Goal: Navigation & Orientation: Find specific page/section

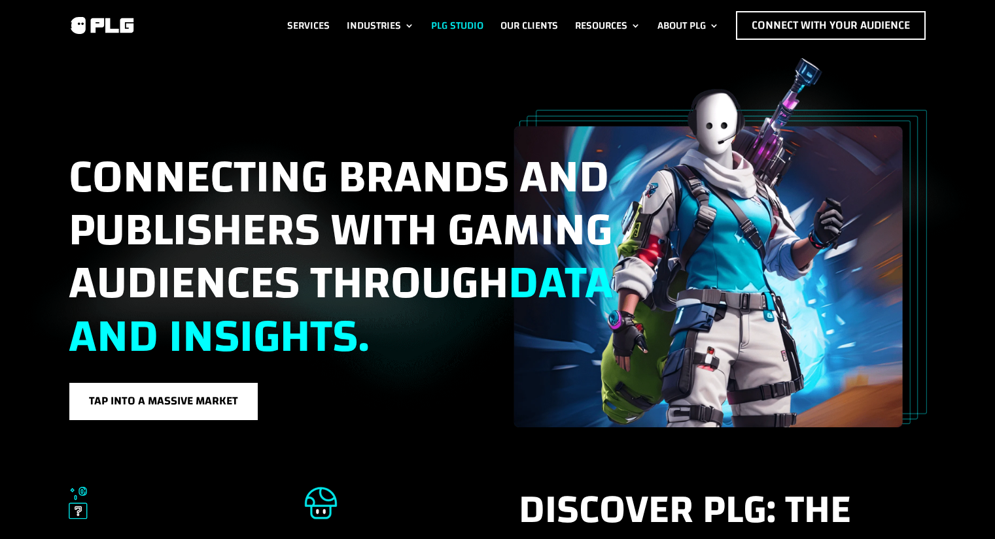
click at [456, 24] on link "PLG Studio" at bounding box center [457, 25] width 52 height 29
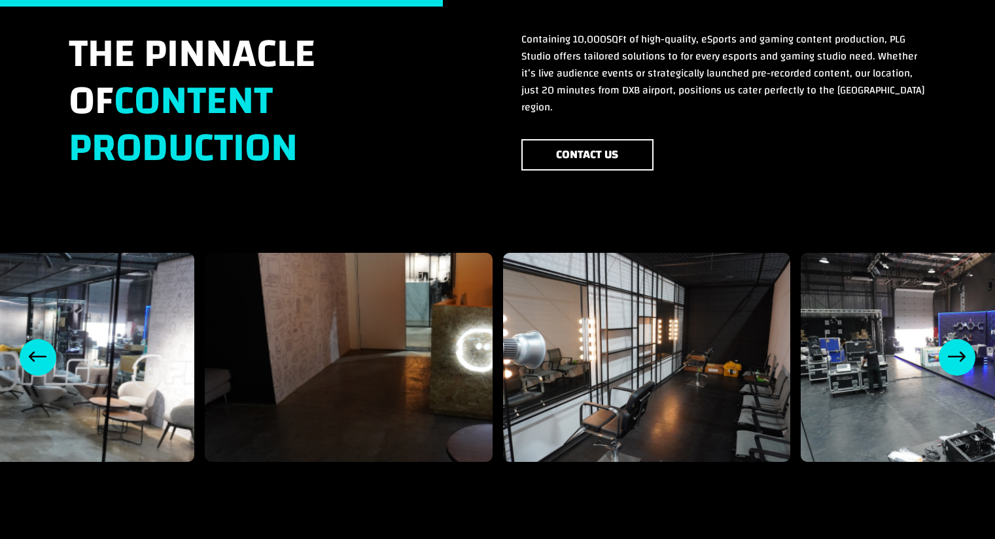
scroll to position [861, 0]
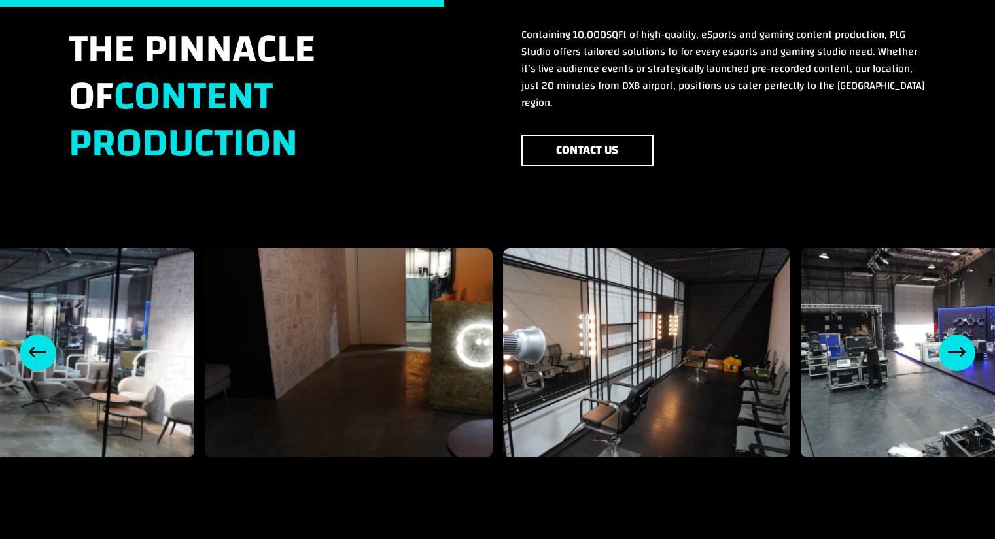
click at [969, 335] on div "Next slide" at bounding box center [956, 353] width 37 height 37
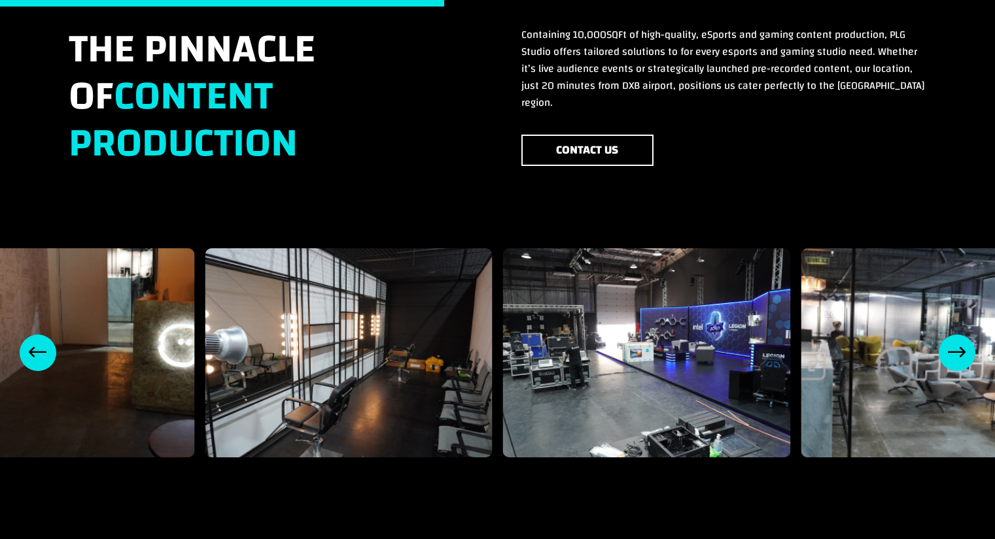
click at [969, 335] on div "Next slide" at bounding box center [956, 353] width 37 height 37
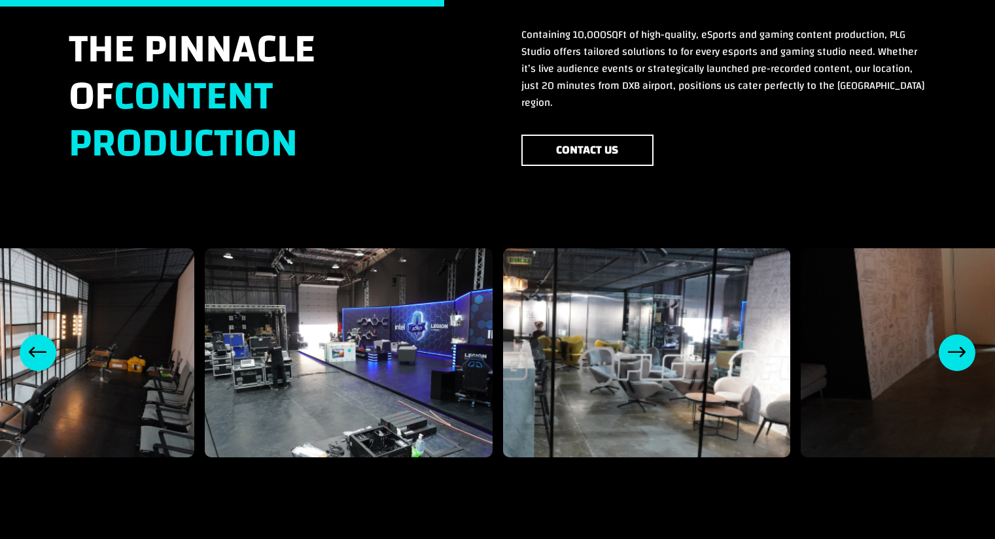
click at [407, 335] on div "5 / 8" at bounding box center [349, 352] width 288 height 209
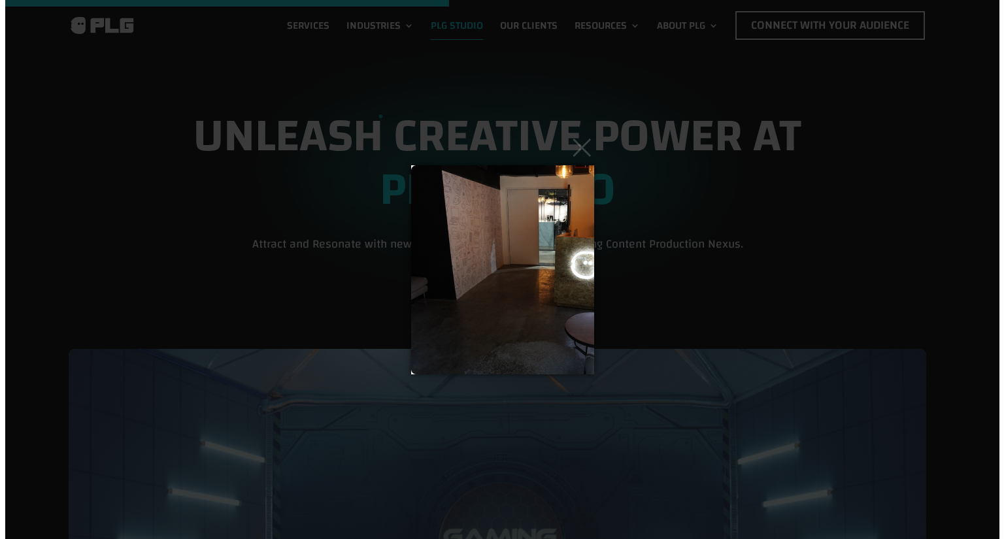
scroll to position [0, 0]
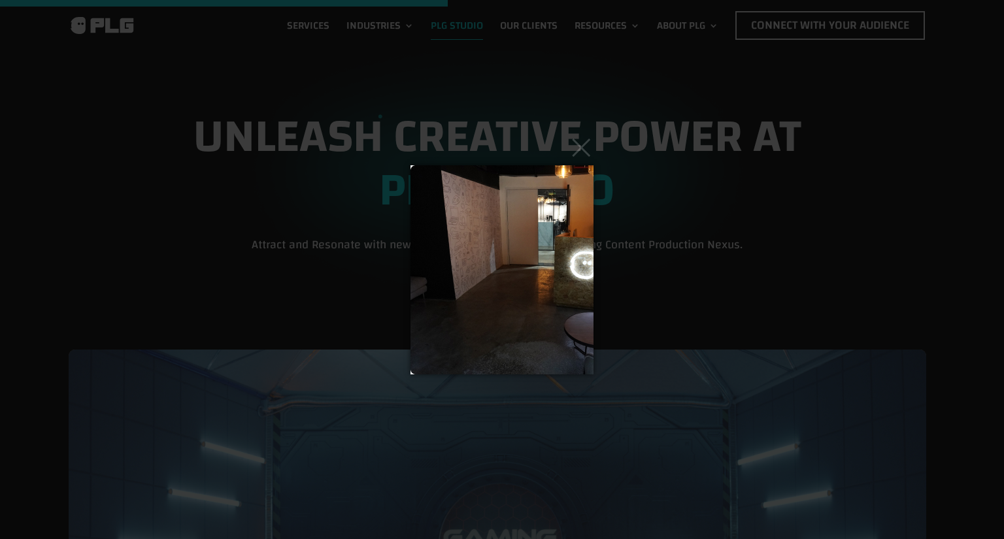
click at [592, 268] on img at bounding box center [502, 270] width 183 height 262
click at [564, 264] on img at bounding box center [502, 270] width 183 height 262
click at [579, 154] on button "×" at bounding box center [506, 147] width 183 height 29
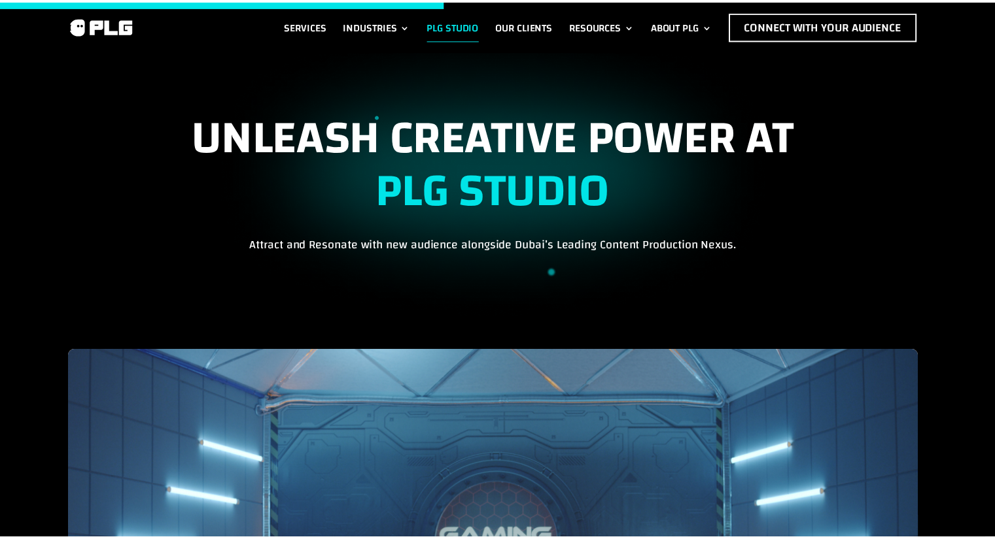
scroll to position [911, 0]
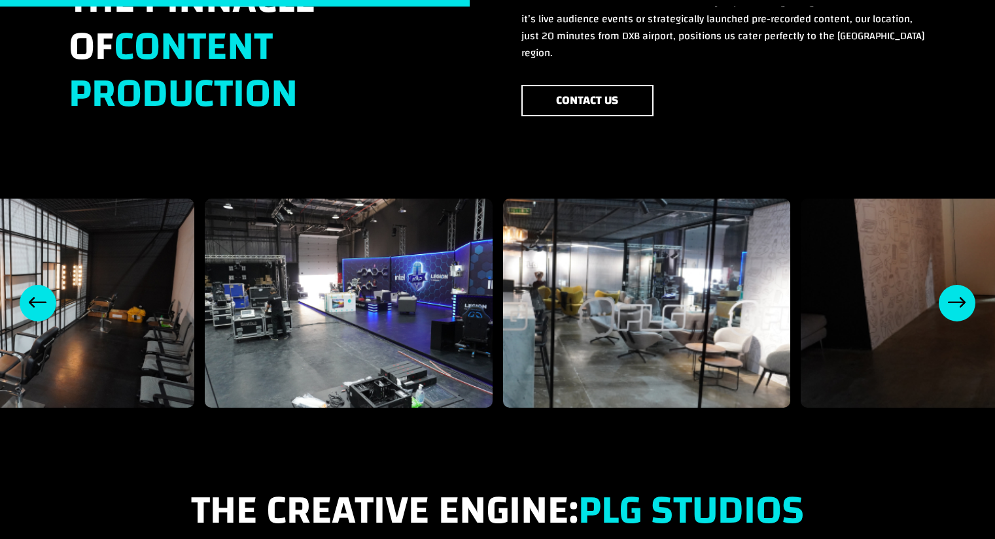
click at [437, 250] on div "5 / 8" at bounding box center [349, 303] width 288 height 209
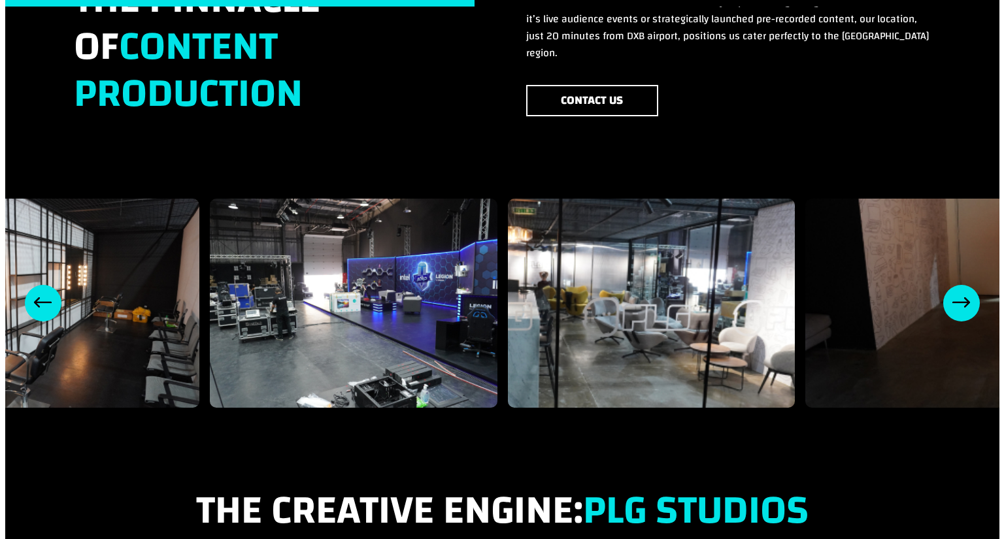
scroll to position [0, 0]
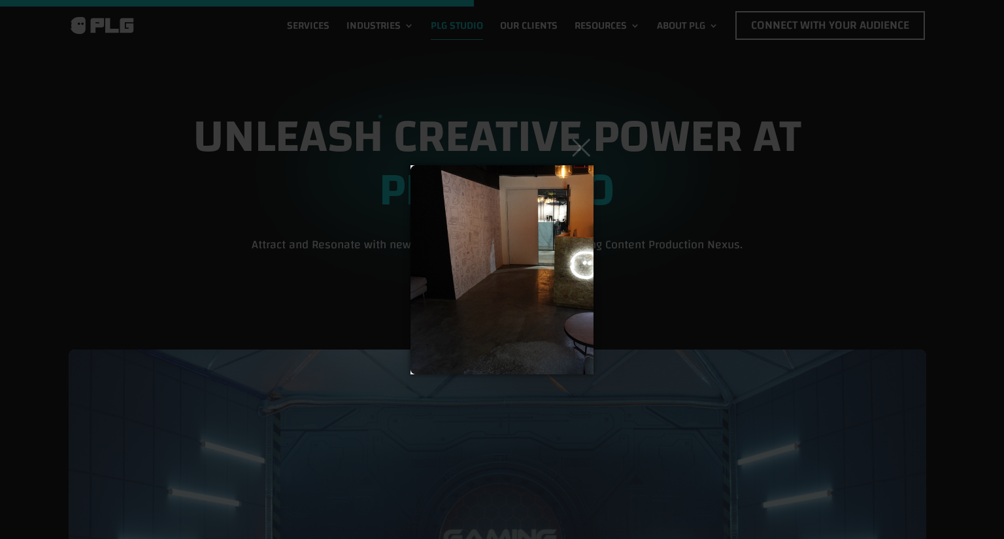
click at [583, 284] on img at bounding box center [502, 270] width 183 height 262
click at [517, 188] on img at bounding box center [502, 270] width 183 height 262
click at [577, 151] on button "×" at bounding box center [506, 147] width 183 height 29
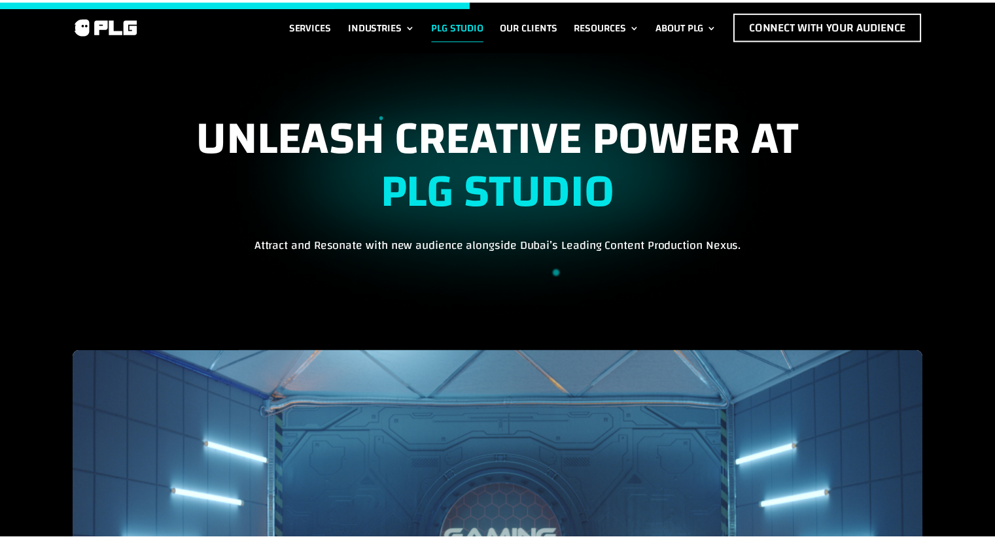
scroll to position [911, 0]
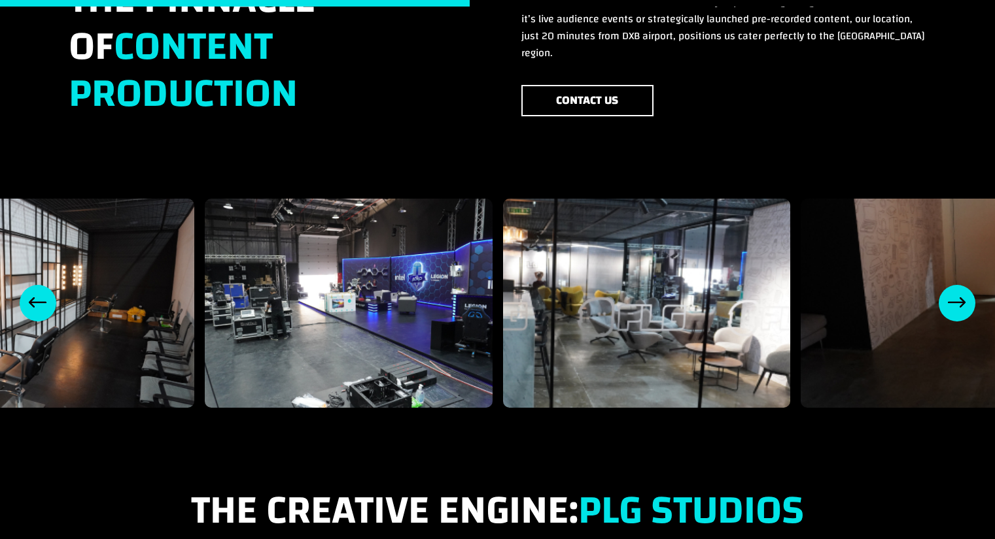
drag, startPoint x: 421, startPoint y: 390, endPoint x: 439, endPoint y: 388, distance: 18.4
click at [439, 388] on div at bounding box center [497, 303] width 995 height 249
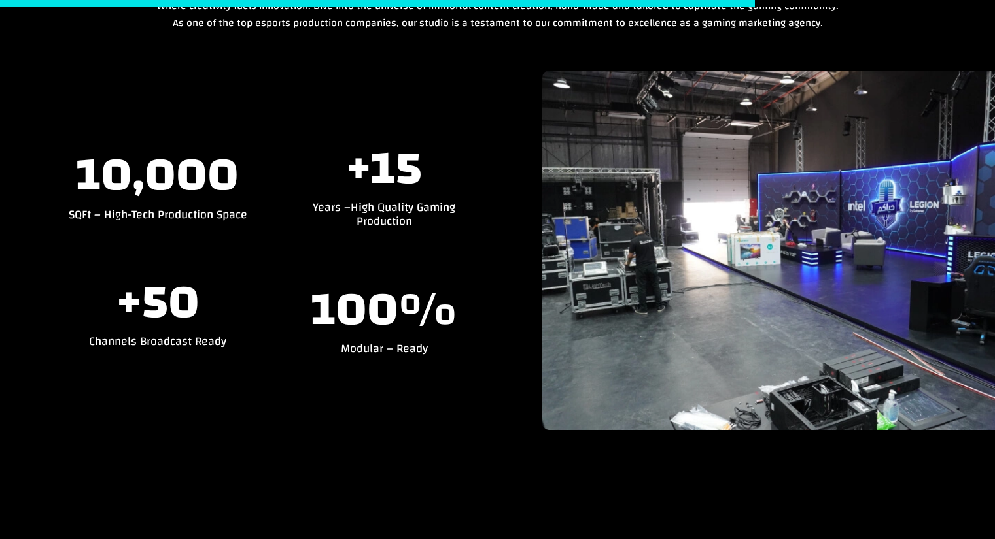
scroll to position [1467, 0]
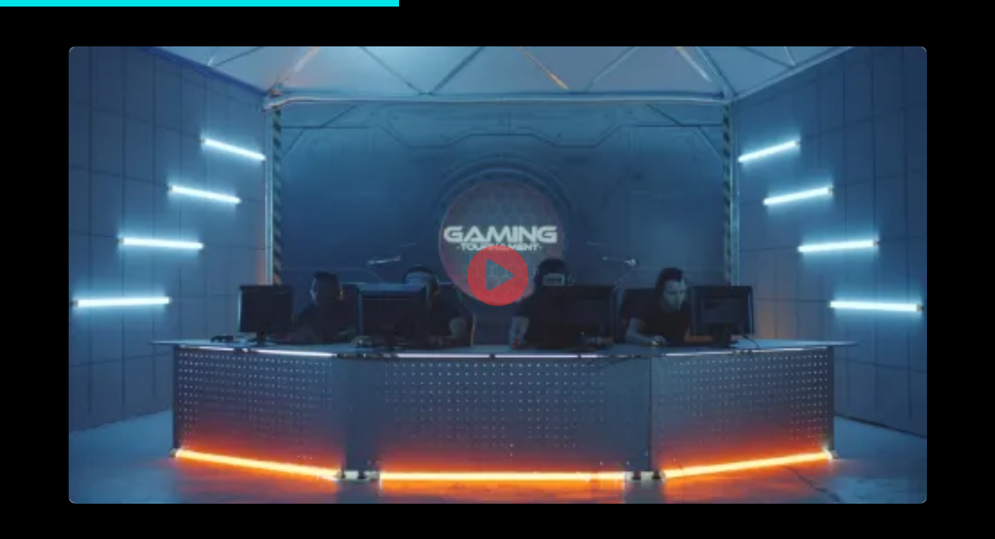
scroll to position [1837, 0]
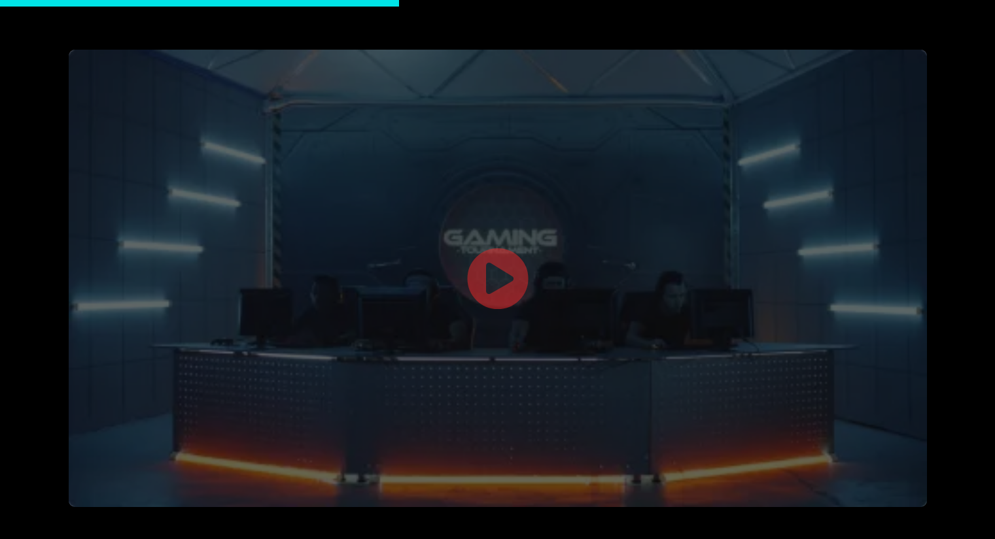
click at [503, 283] on link at bounding box center [497, 280] width 63 height 67
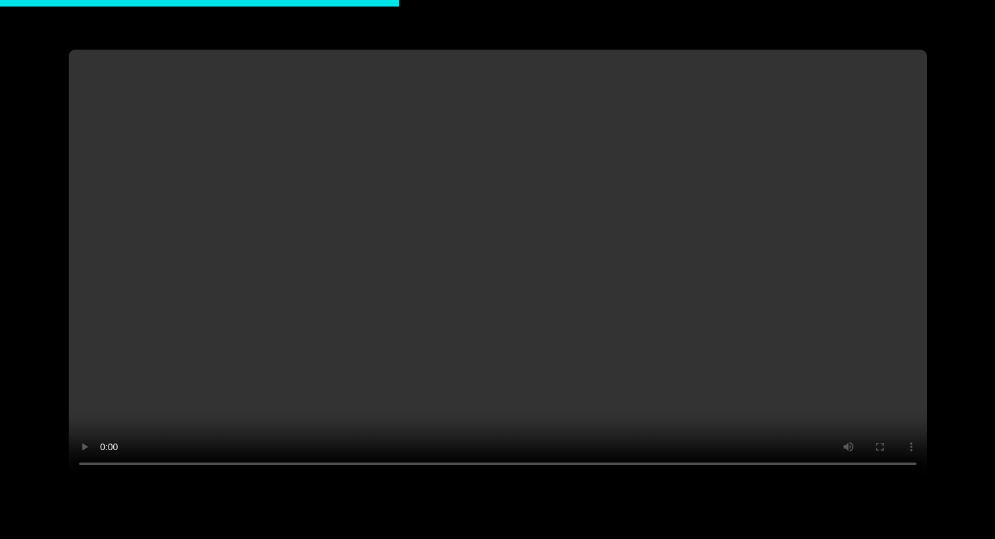
scroll to position [1835, 0]
click at [490, 285] on video at bounding box center [498, 264] width 858 height 429
